Goal: Information Seeking & Learning: Learn about a topic

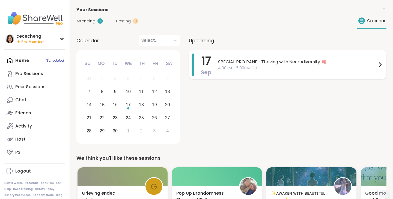
click at [231, 61] on span "SPECIAL PRO PANEL: Thriving with Neurodiversity 🧠" at bounding box center [297, 62] width 159 height 7
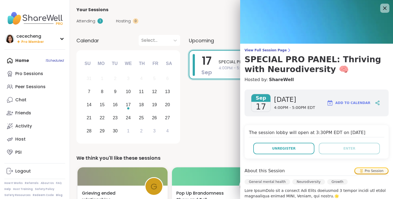
click at [383, 8] on icon at bounding box center [384, 8] width 7 height 7
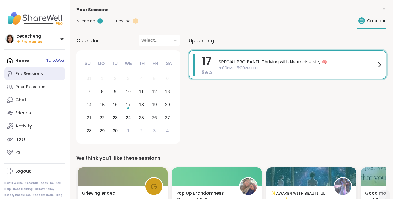
click at [42, 76] on div "Pro Sessions" at bounding box center [29, 74] width 28 height 6
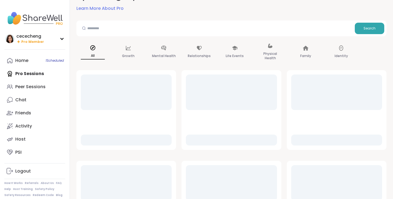
scroll to position [36, 0]
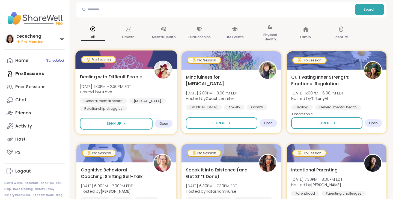
click at [131, 89] on span "[DATE] 1:30PM - 2:30PM EDT" at bounding box center [105, 85] width 51 height 5
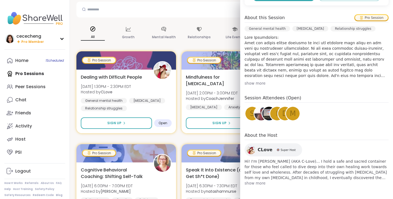
scroll to position [0, 0]
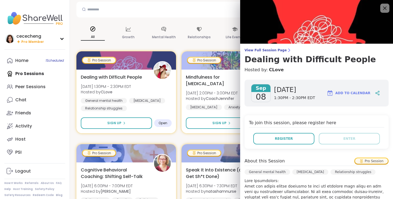
click at [383, 10] on icon at bounding box center [384, 8] width 7 height 7
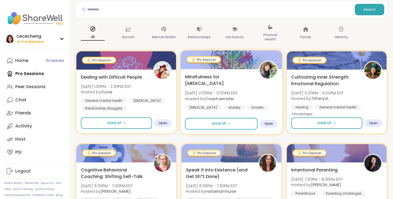
click at [252, 83] on div "Mindfulness for [MEDICAL_DATA] [DATE] 2:00PM - 3:00PM EDT Hosted by CoachJennif…" at bounding box center [231, 91] width 93 height 37
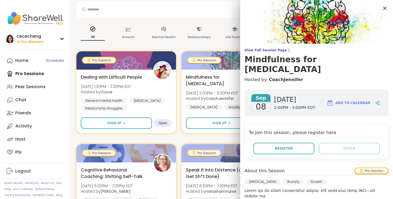
click at [384, 7] on icon at bounding box center [385, 9] width 4 height 4
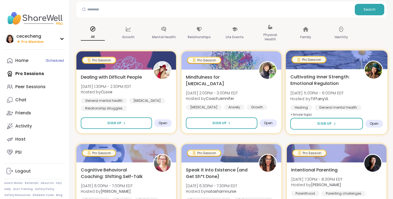
click at [327, 95] on span "[DATE] 5:00PM - 6:00PM EDT" at bounding box center [316, 92] width 53 height 5
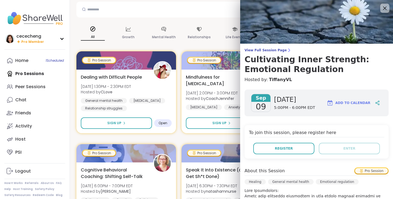
click at [387, 7] on icon at bounding box center [384, 8] width 7 height 7
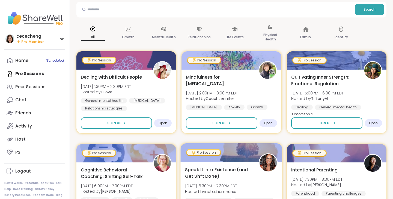
scroll to position [109, 0]
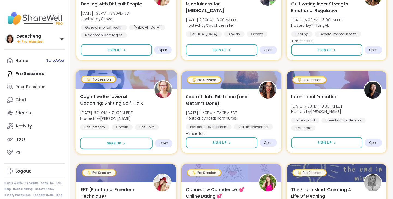
click at [151, 122] on div "Cognitive Behavioral Coaching: Shifting Self-Talk [DATE] 6:00PM - 7:00PM EDT Ho…" at bounding box center [126, 111] width 93 height 37
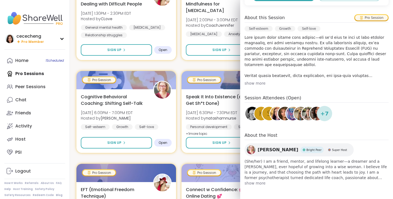
scroll to position [0, 0]
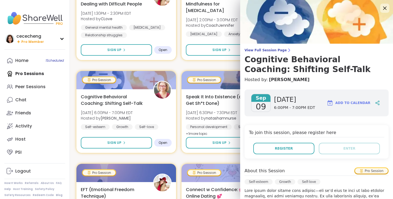
click at [384, 8] on icon at bounding box center [384, 8] width 7 height 7
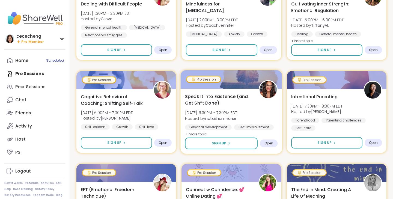
click at [255, 110] on div "Speak It Into Existence (and Get Sh*t Done) [DATE] 6:30PM - 7:30PM EDT Hosted b…" at bounding box center [231, 115] width 93 height 44
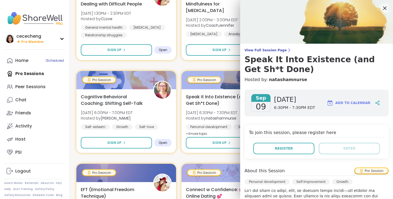
click at [387, 9] on icon at bounding box center [384, 8] width 7 height 7
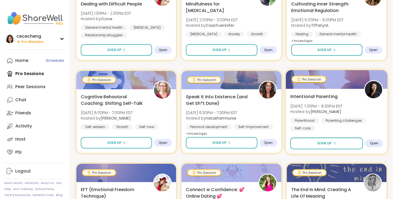
click at [334, 97] on span "Intentional Parenting" at bounding box center [313, 96] width 47 height 7
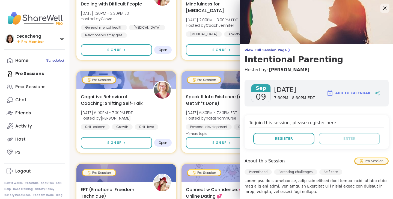
click at [383, 7] on icon at bounding box center [385, 9] width 4 height 4
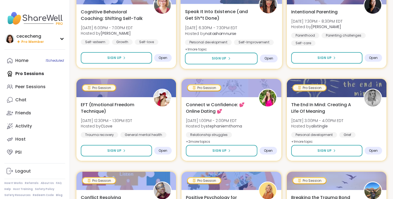
scroll to position [297, 0]
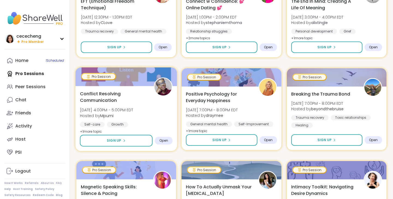
click at [141, 103] on span "Conflict Resolving Communication" at bounding box center [114, 96] width 68 height 13
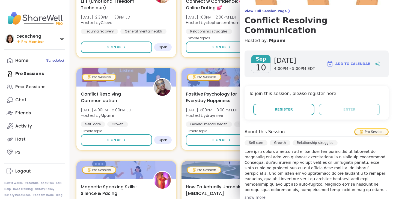
scroll to position [0, 0]
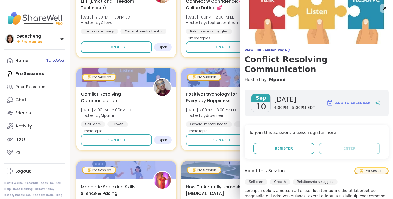
click at [384, 9] on icon at bounding box center [385, 9] width 4 height 4
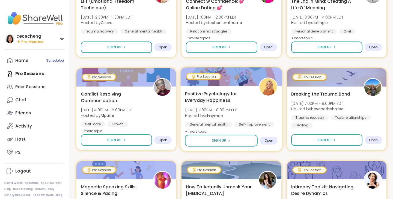
click at [254, 110] on div "Positive Psychology for Everyday Happiness [DATE] 7:00PM - 8:00PM EDT Hosted by…" at bounding box center [231, 112] width 93 height 44
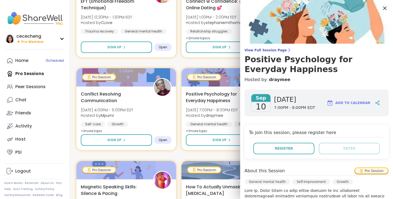
click at [383, 6] on icon at bounding box center [384, 8] width 7 height 7
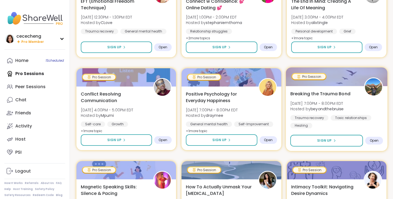
click at [347, 89] on div "Breaking the Trauma Bond [DATE] 7:00PM - 8:00PM EDT Hosted by beyondthebruise T…" at bounding box center [337, 118] width 102 height 65
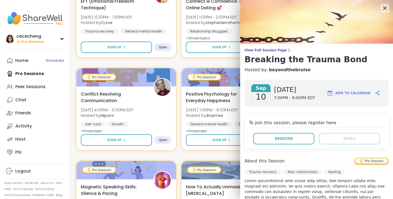
click at [386, 6] on icon at bounding box center [384, 8] width 7 height 7
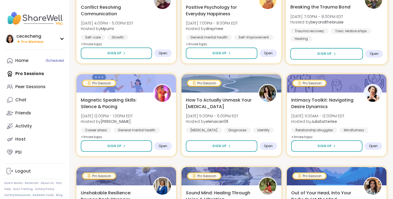
scroll to position [367, 0]
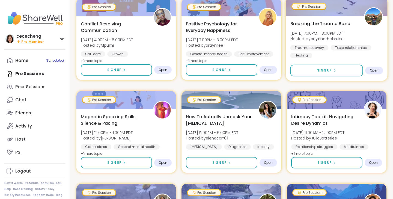
click at [329, 33] on span "[DATE] 7:00PM - 8:00PM EDT" at bounding box center [316, 32] width 53 height 5
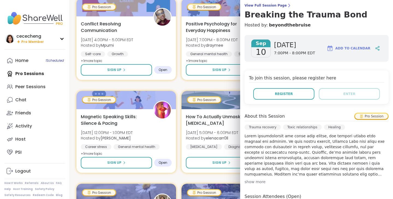
scroll to position [0, 0]
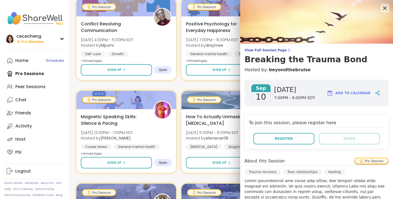
click at [384, 10] on icon at bounding box center [384, 8] width 7 height 7
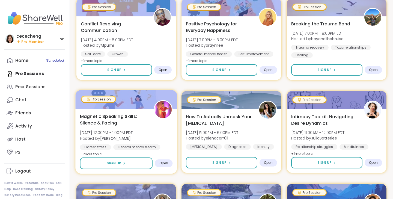
click at [127, 121] on span "Magnetic Speaking Skills: Silence & Pacing" at bounding box center [114, 119] width 68 height 13
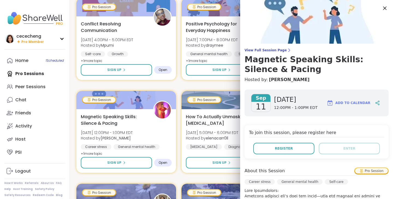
click at [384, 11] on icon at bounding box center [384, 8] width 7 height 7
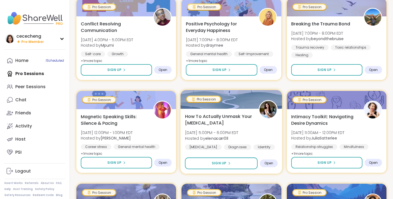
click at [251, 133] on div "How To Actually Unmask Your [MEDICAL_DATA] [DATE] 5:00PM - 6:00PM EDT Hosted by…" at bounding box center [231, 131] width 93 height 37
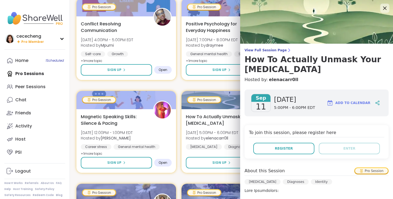
click at [385, 7] on icon at bounding box center [384, 8] width 7 height 7
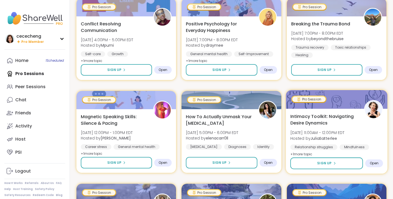
click at [338, 104] on div at bounding box center [337, 99] width 102 height 19
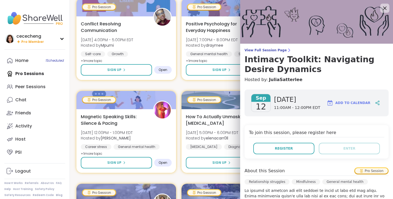
click at [385, 8] on icon at bounding box center [385, 9] width 4 height 4
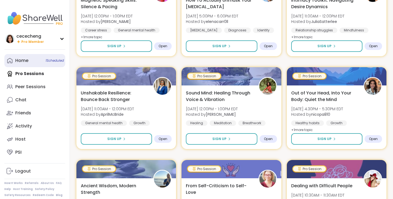
click at [25, 64] on div "Home 1 Scheduled" at bounding box center [21, 61] width 13 height 6
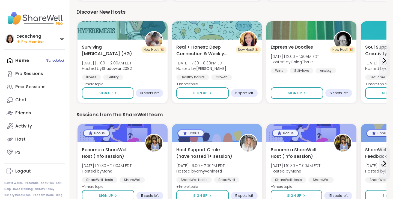
scroll to position [587, 0]
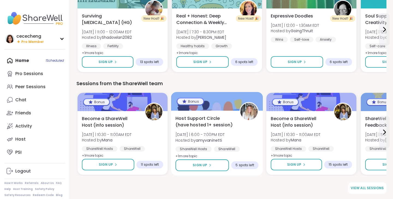
click at [251, 138] on div "Host Support Circle (have hosted 1+ session) [DATE] | 6:00 - 7:00PM EDT Hosted …" at bounding box center [216, 137] width 83 height 44
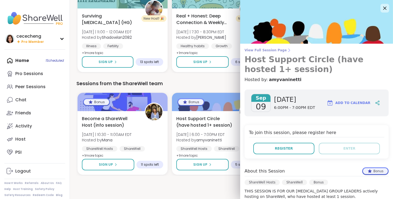
click at [287, 51] on icon at bounding box center [289, 50] width 4 height 4
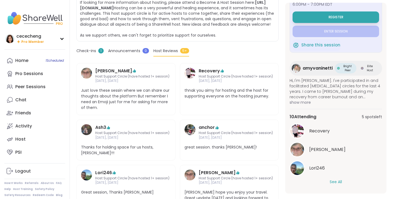
scroll to position [174, 0]
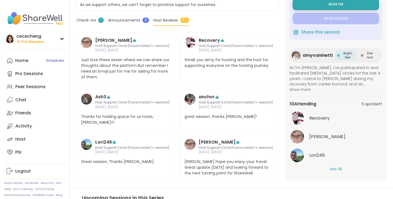
click at [333, 172] on button "See All" at bounding box center [336, 169] width 12 height 6
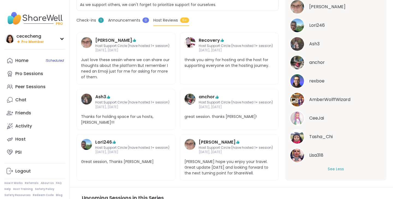
scroll to position [256, 0]
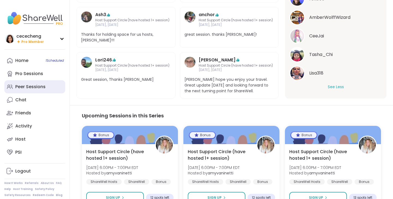
click at [18, 83] on link "Peer Sessions" at bounding box center [34, 86] width 61 height 13
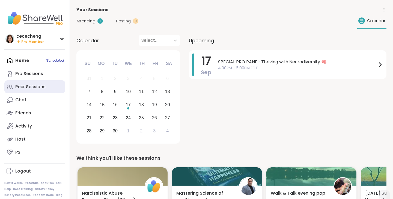
click at [30, 82] on link "Peer Sessions" at bounding box center [34, 86] width 61 height 13
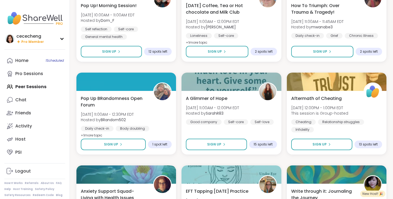
scroll to position [673, 0]
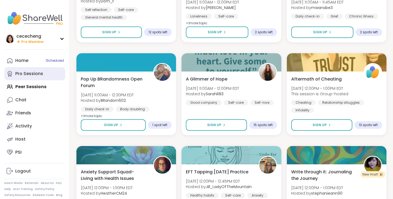
click at [37, 71] on div "Pro Sessions" at bounding box center [29, 74] width 28 height 6
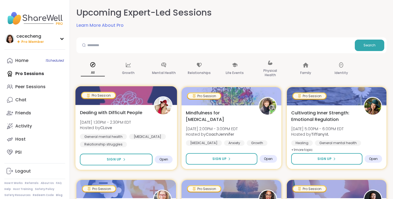
click at [131, 125] on span "Hosted by CLove" at bounding box center [105, 127] width 51 height 5
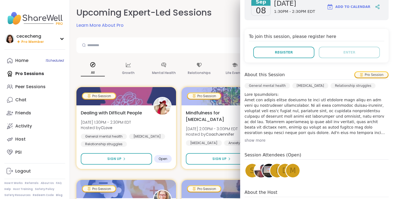
scroll to position [78, 0]
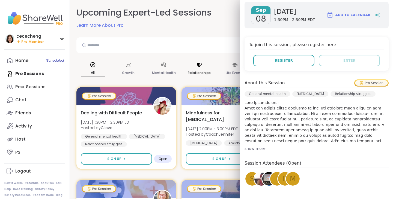
click at [207, 58] on div "Relationships" at bounding box center [199, 68] width 33 height 27
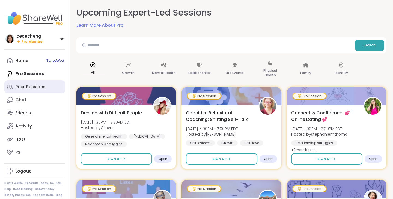
click at [47, 86] on link "Peer Sessions" at bounding box center [34, 86] width 61 height 13
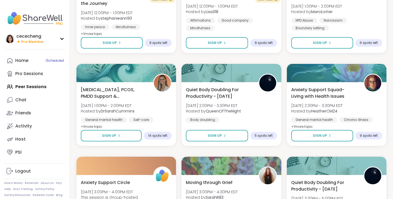
scroll to position [960, 0]
